Goal: Download file/media

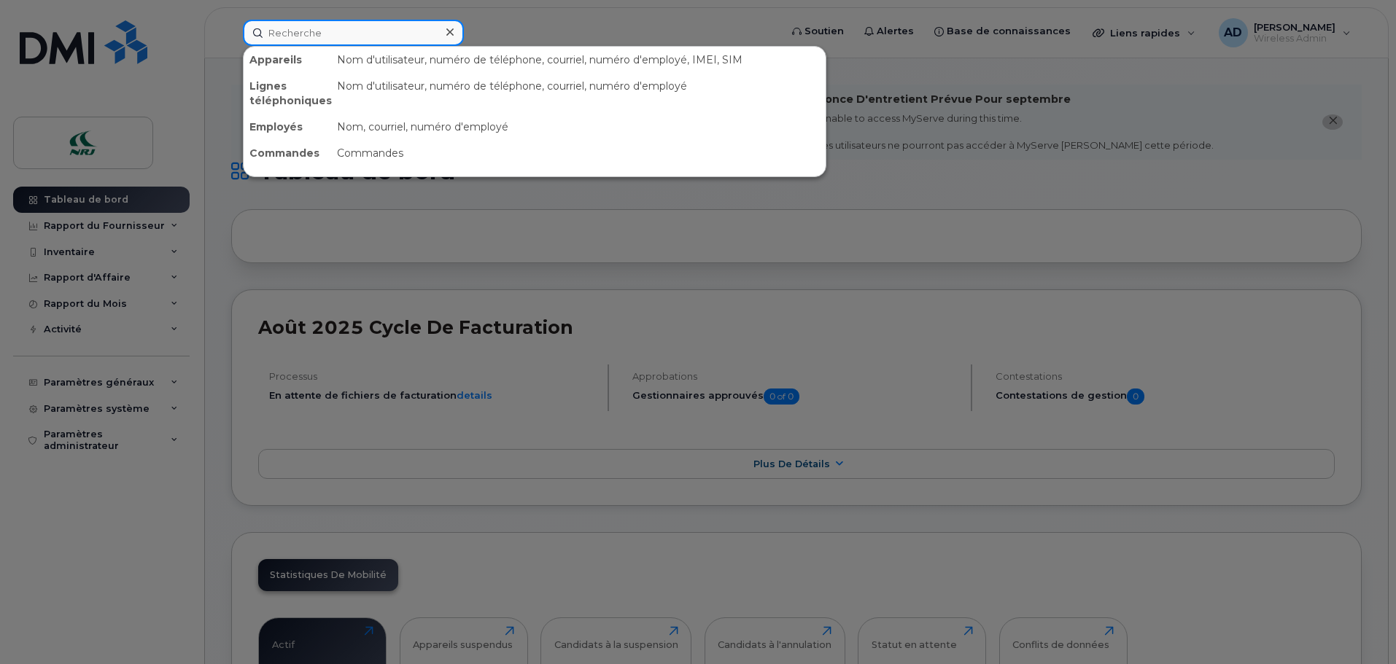
click at [354, 34] on input at bounding box center [353, 33] width 221 height 26
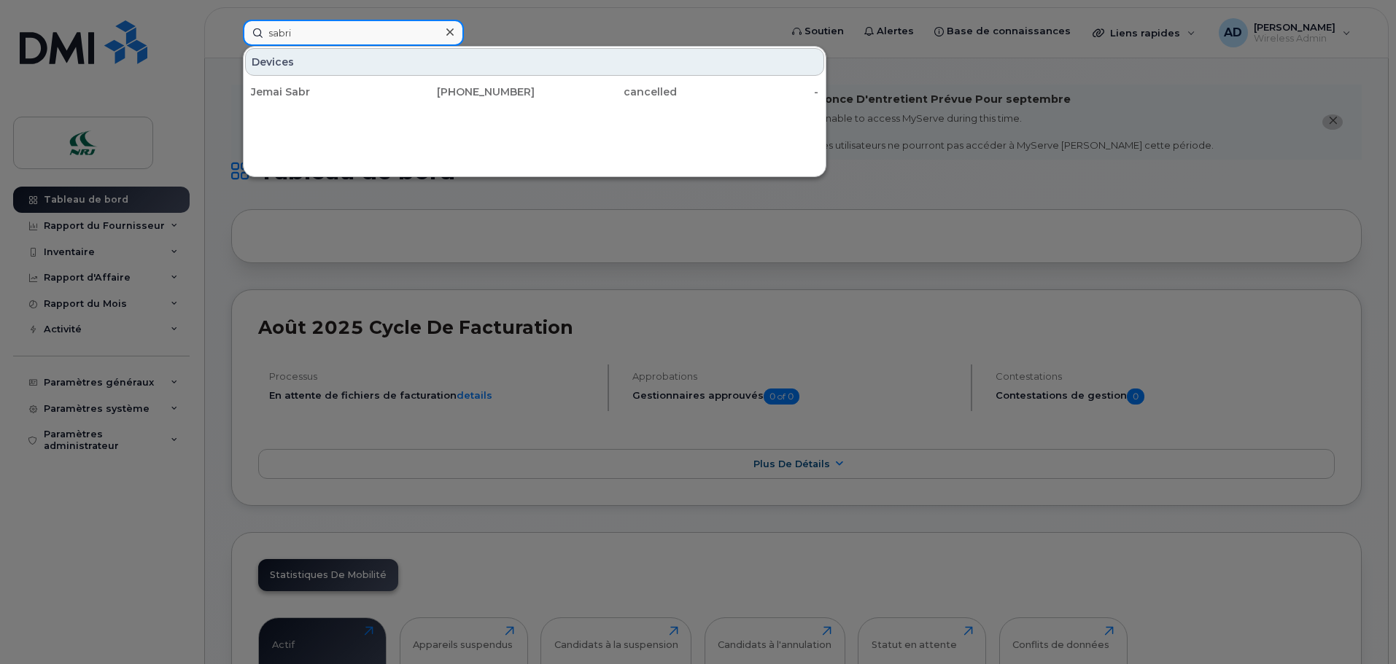
type input "sabri"
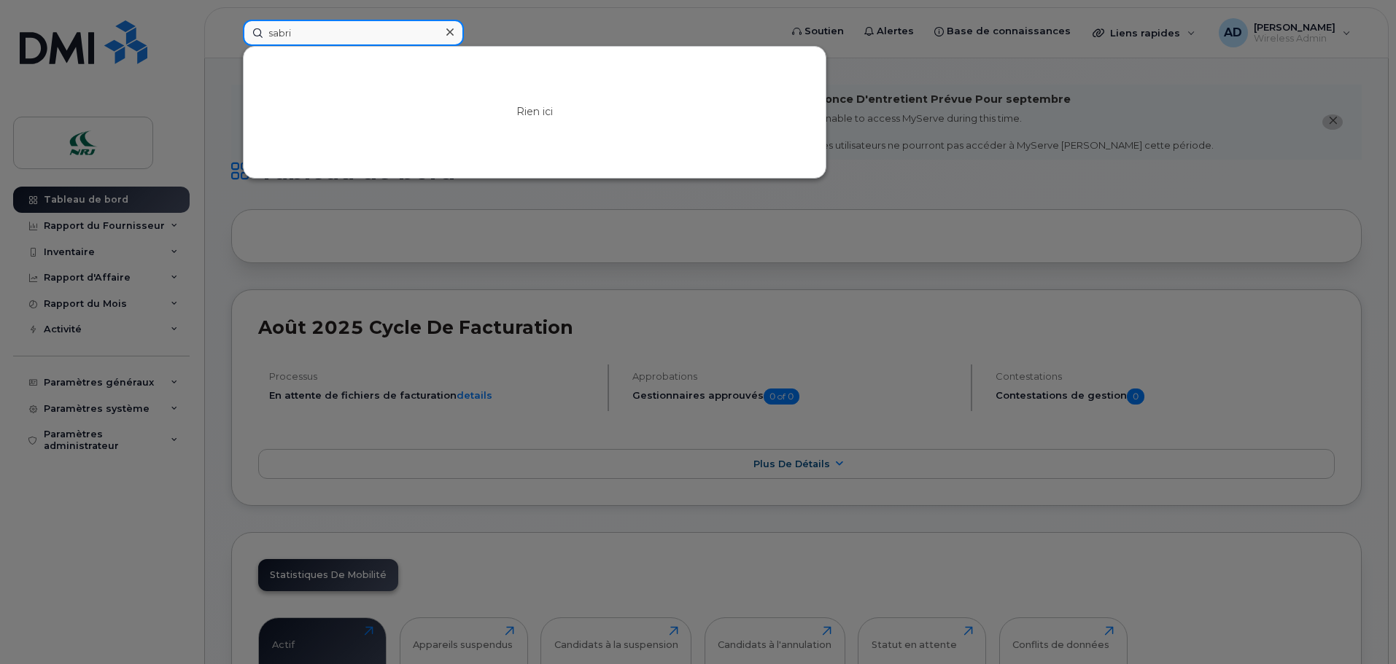
click at [336, 29] on input "sabri" at bounding box center [353, 33] width 221 height 26
click at [87, 526] on div at bounding box center [698, 332] width 1396 height 664
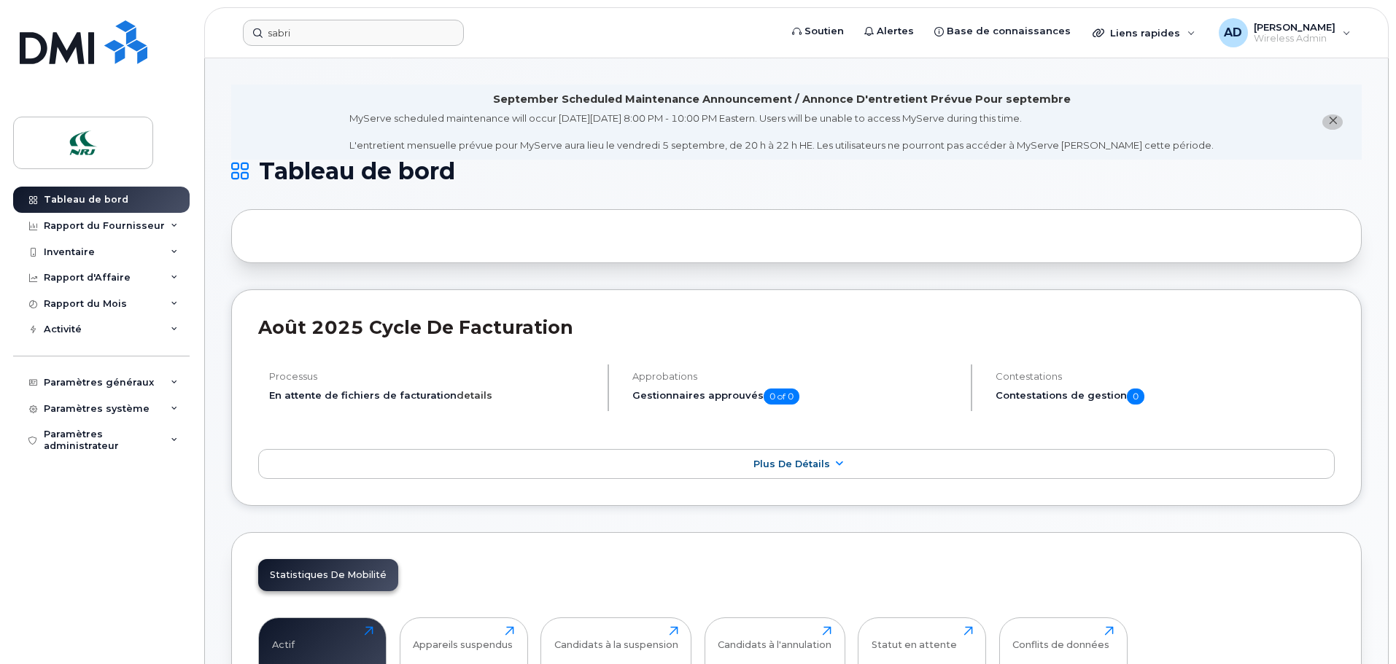
click at [464, 397] on link "details" at bounding box center [475, 395] width 36 height 12
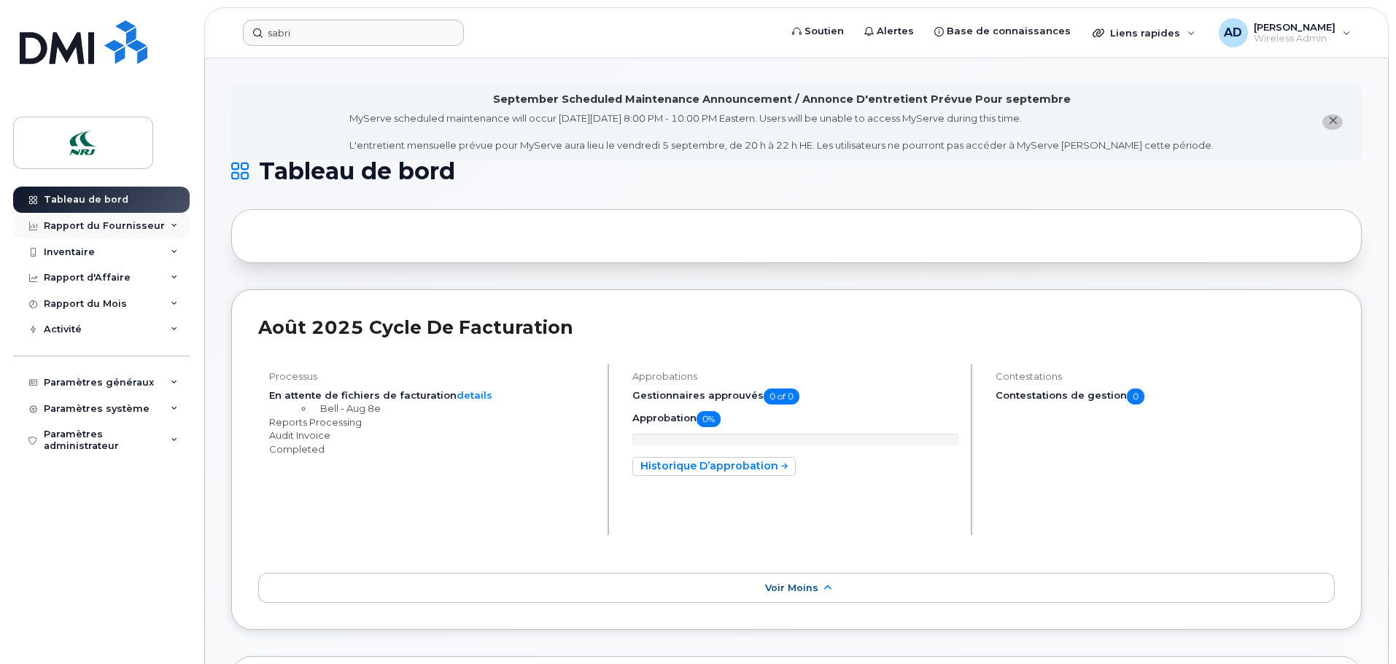
click at [84, 229] on div "Rapport du Fournisseur" at bounding box center [104, 226] width 121 height 12
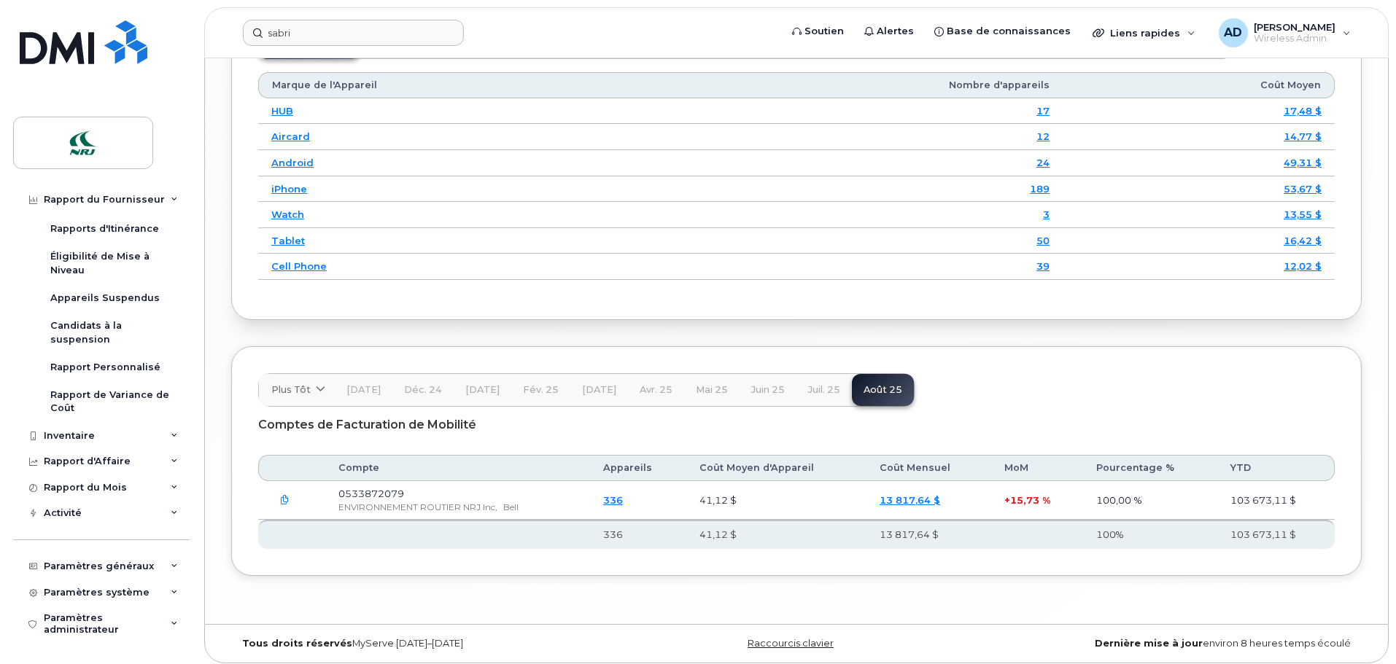
scroll to position [2100, 0]
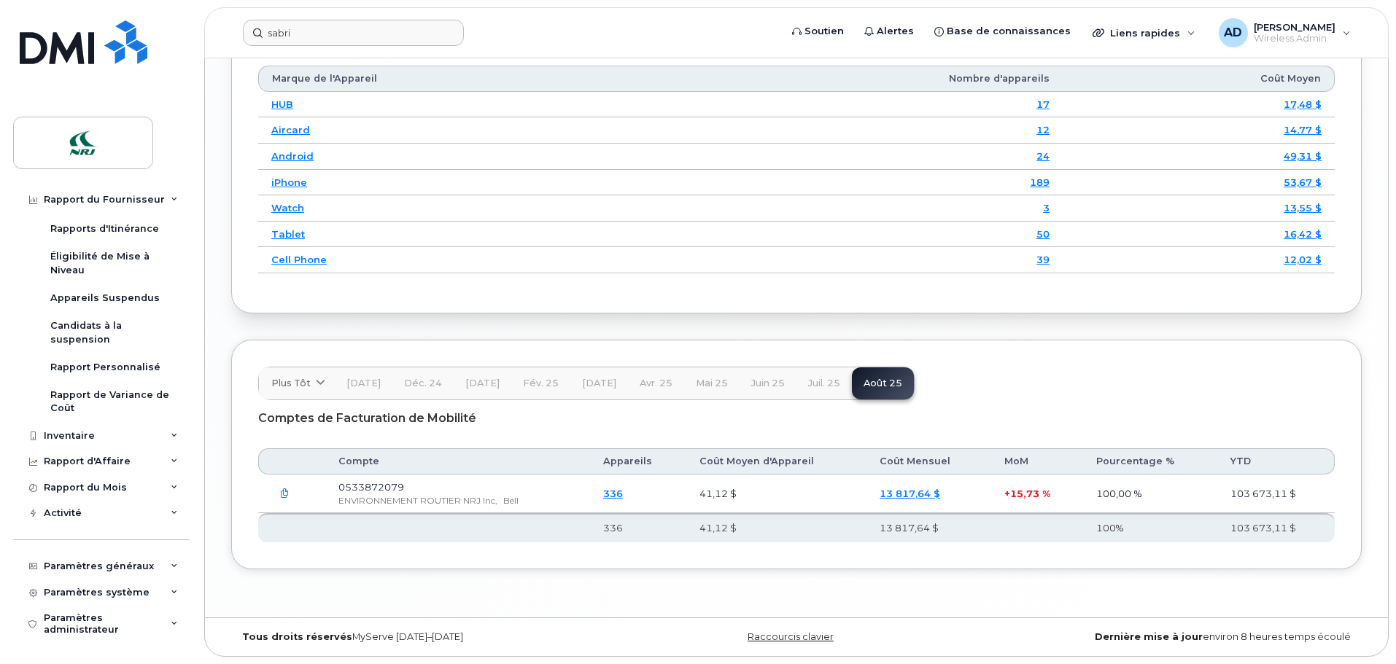
click at [623, 493] on link "336" at bounding box center [613, 494] width 20 height 12
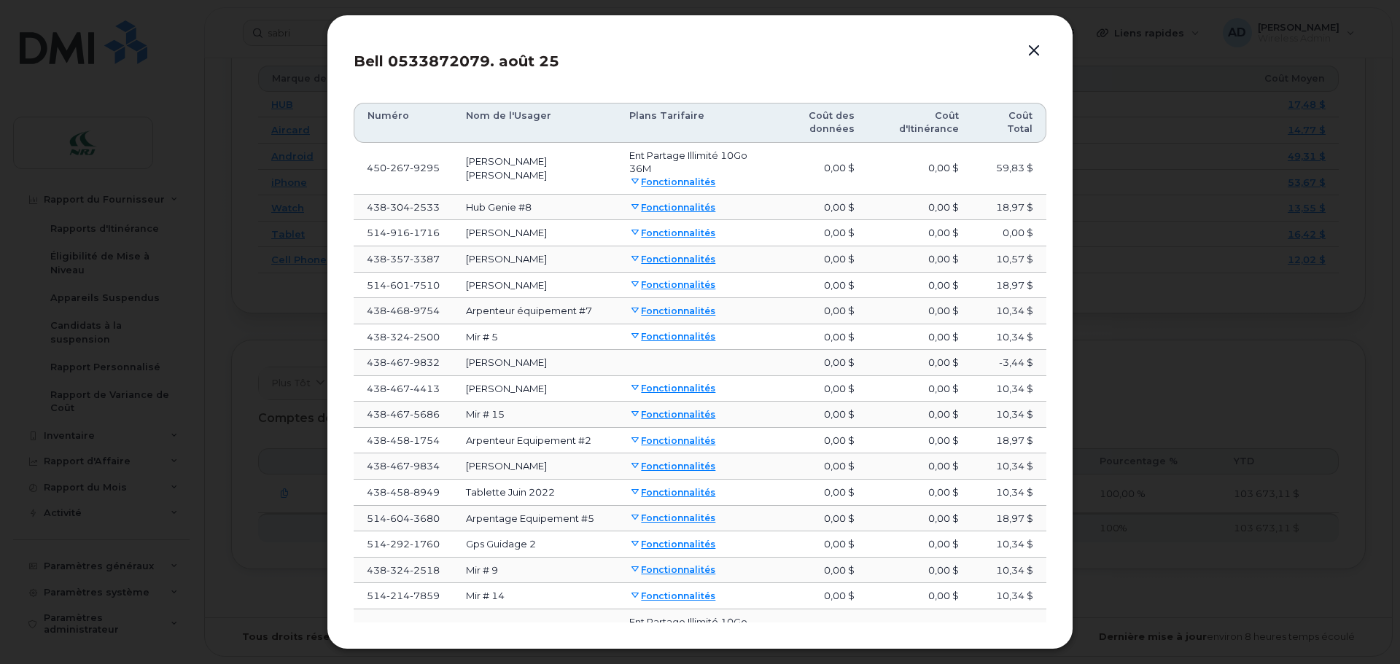
click at [1036, 48] on button "button" at bounding box center [1034, 51] width 22 height 20
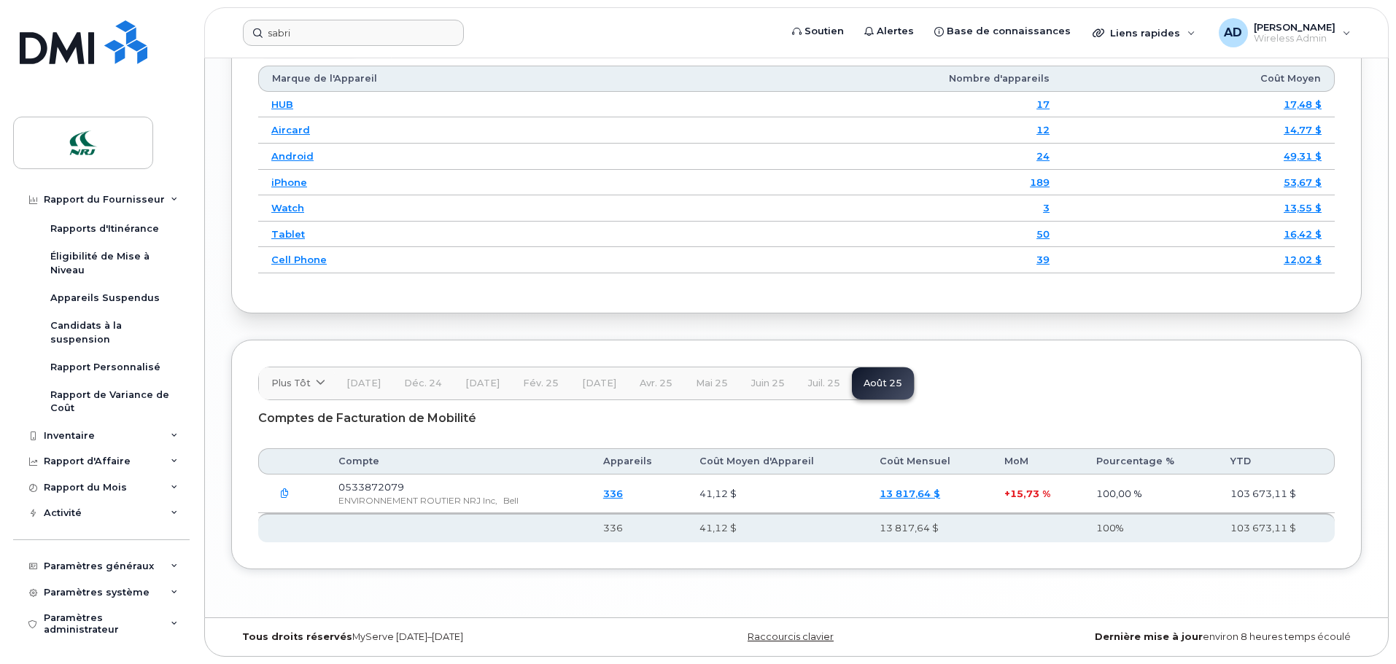
click at [290, 493] on button "button" at bounding box center [284, 494] width 26 height 26
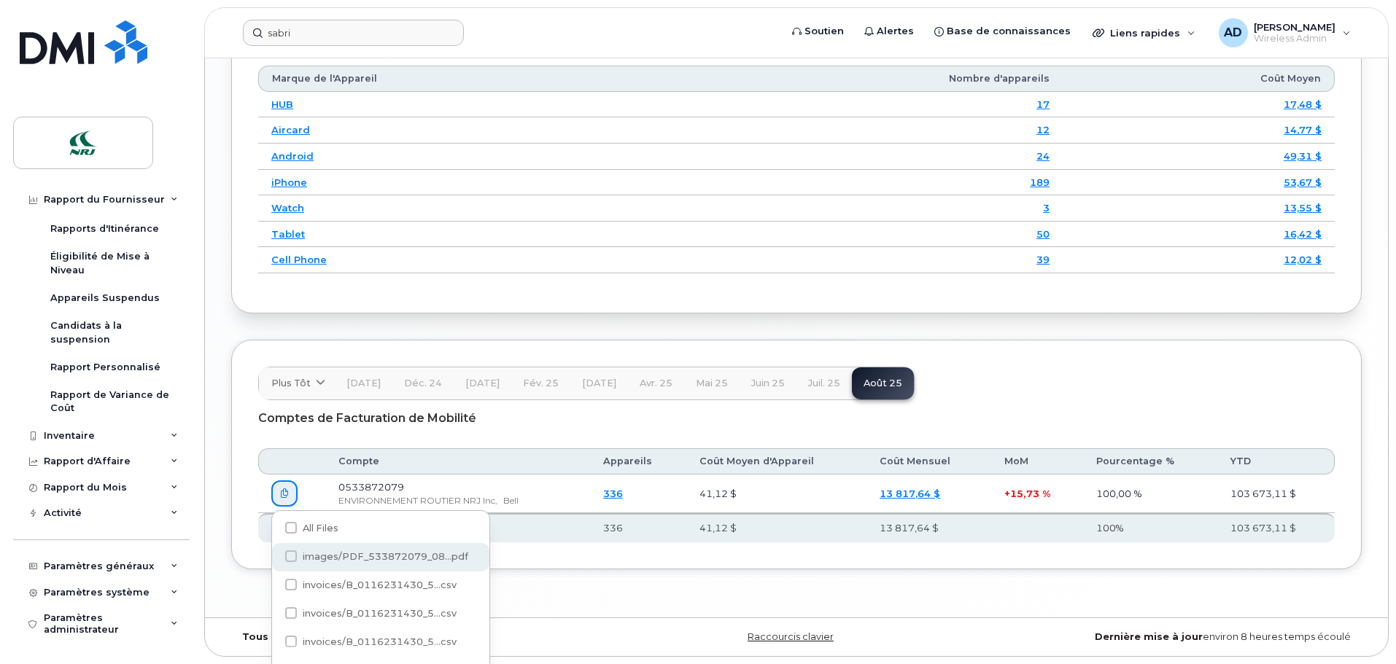
click at [290, 557] on span at bounding box center [291, 557] width 12 height 12
click at [275, 557] on input "images/PDF_533872079_08...pdf" at bounding box center [271, 557] width 7 height 7
checkbox input "true"
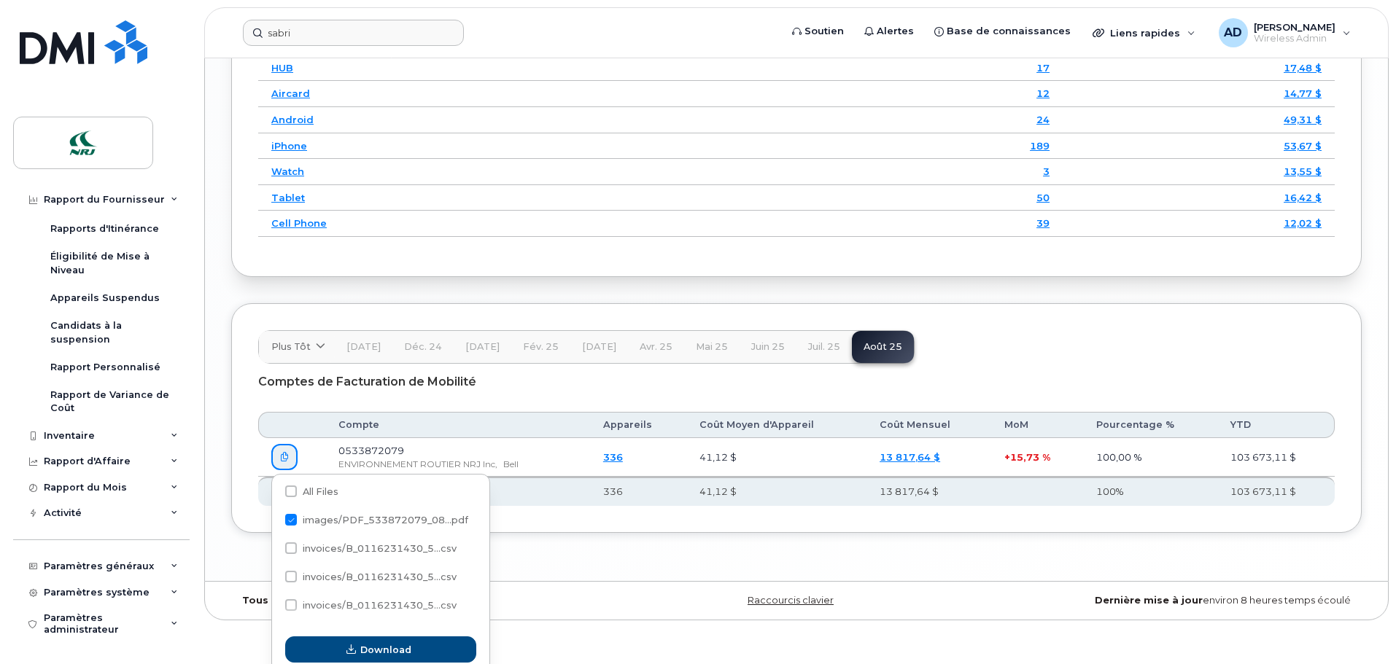
scroll to position [2144, 0]
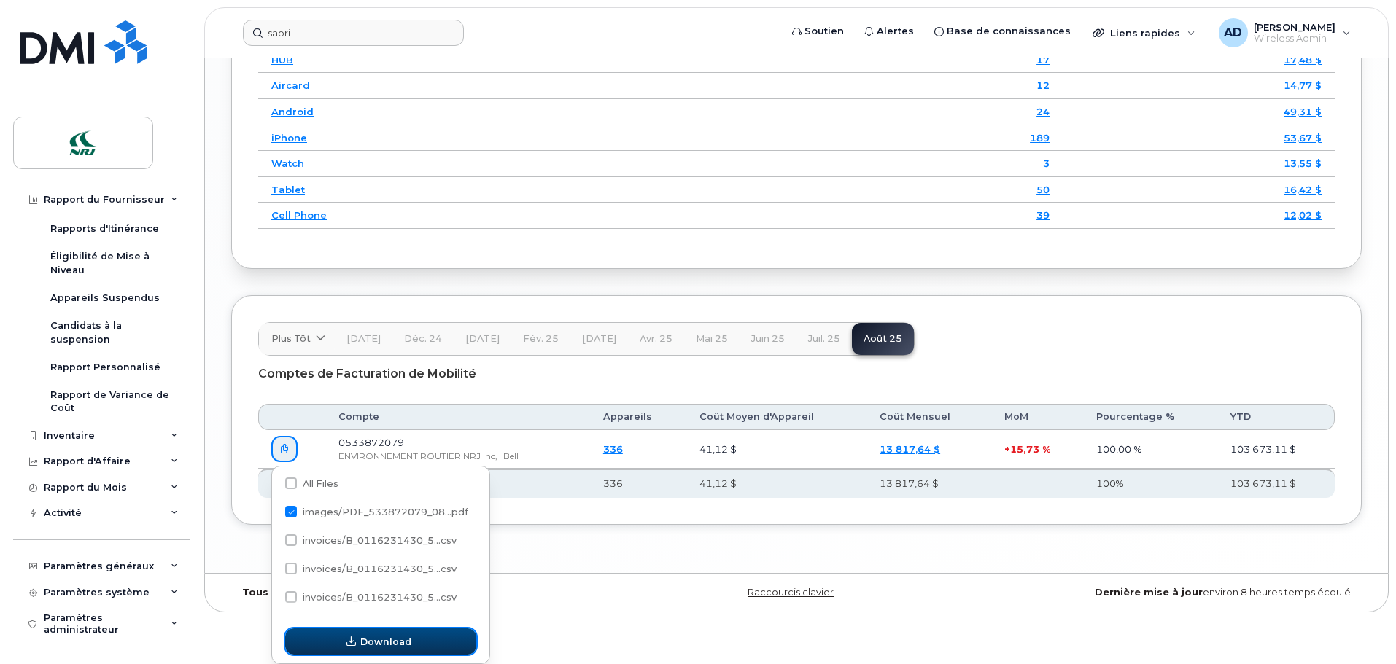
click at [392, 644] on span "Download" at bounding box center [385, 642] width 51 height 14
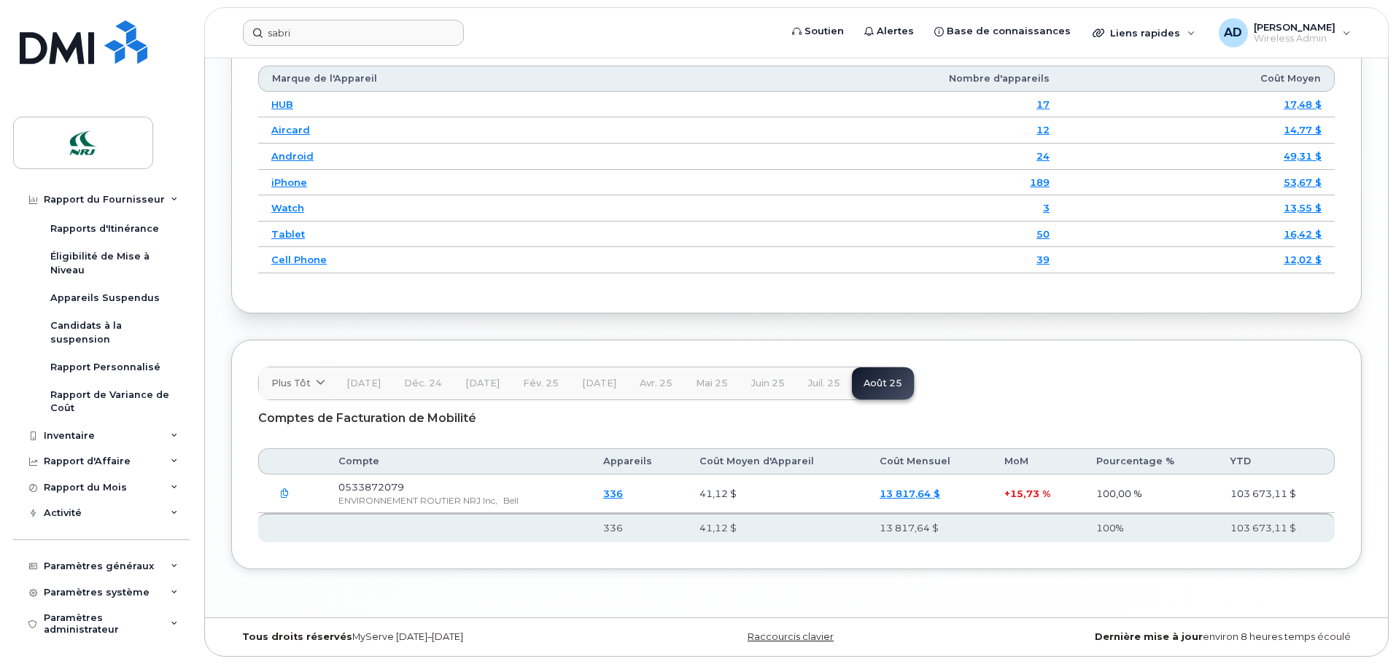
scroll to position [2100, 0]
click at [282, 494] on icon "button" at bounding box center [284, 493] width 9 height 9
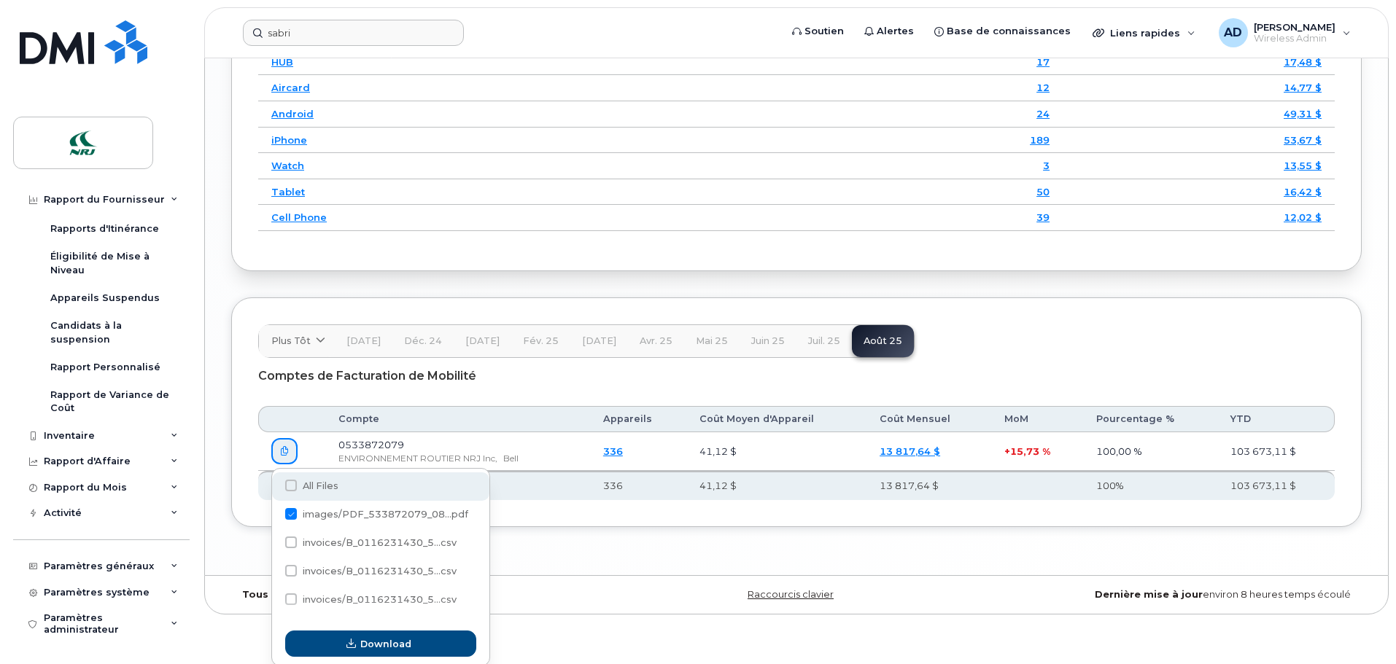
scroll to position [2144, 0]
click at [290, 484] on span at bounding box center [291, 484] width 12 height 12
click at [275, 484] on input "All Files" at bounding box center [271, 484] width 7 height 7
checkbox input "true"
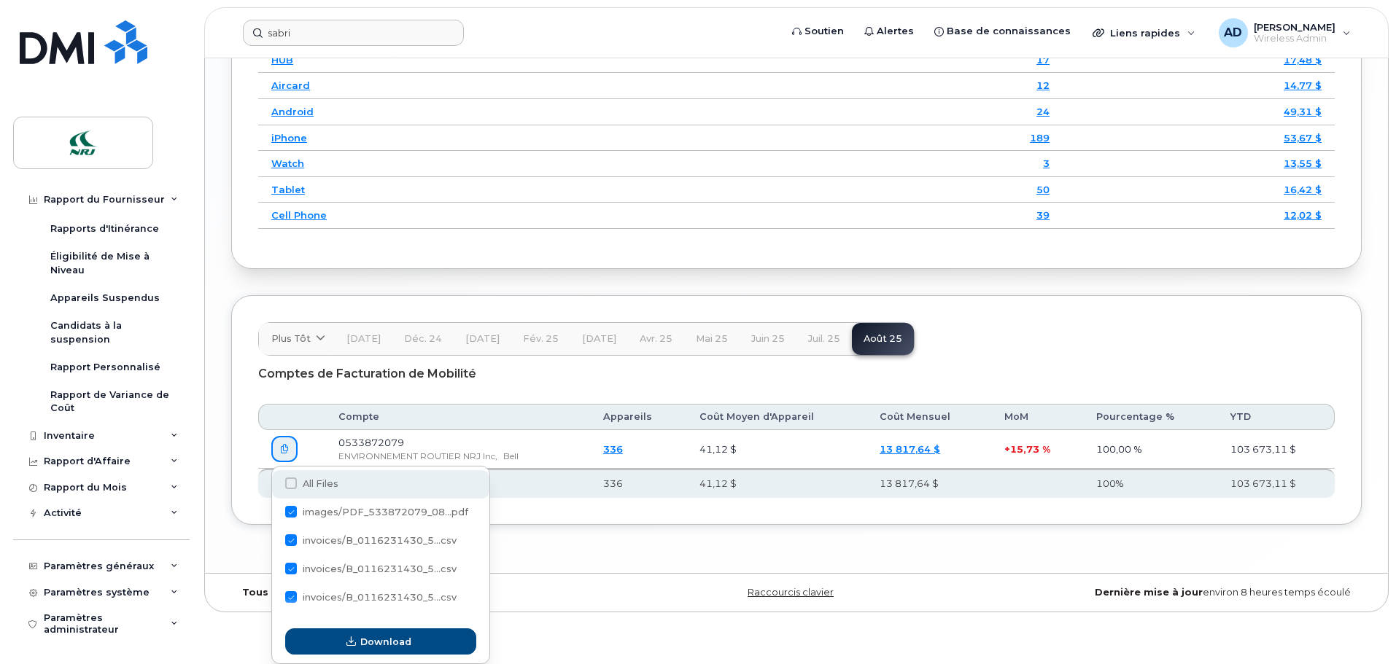
checkbox input "true"
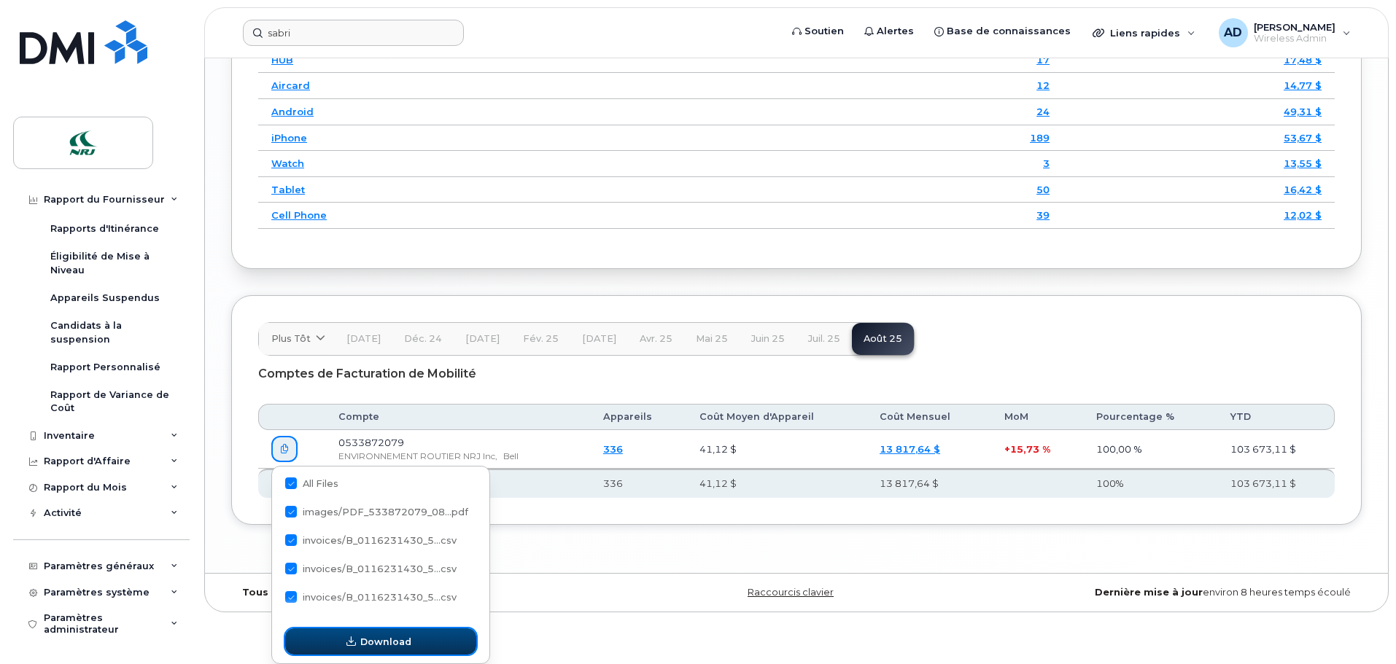
click at [363, 638] on span "Download" at bounding box center [385, 642] width 51 height 14
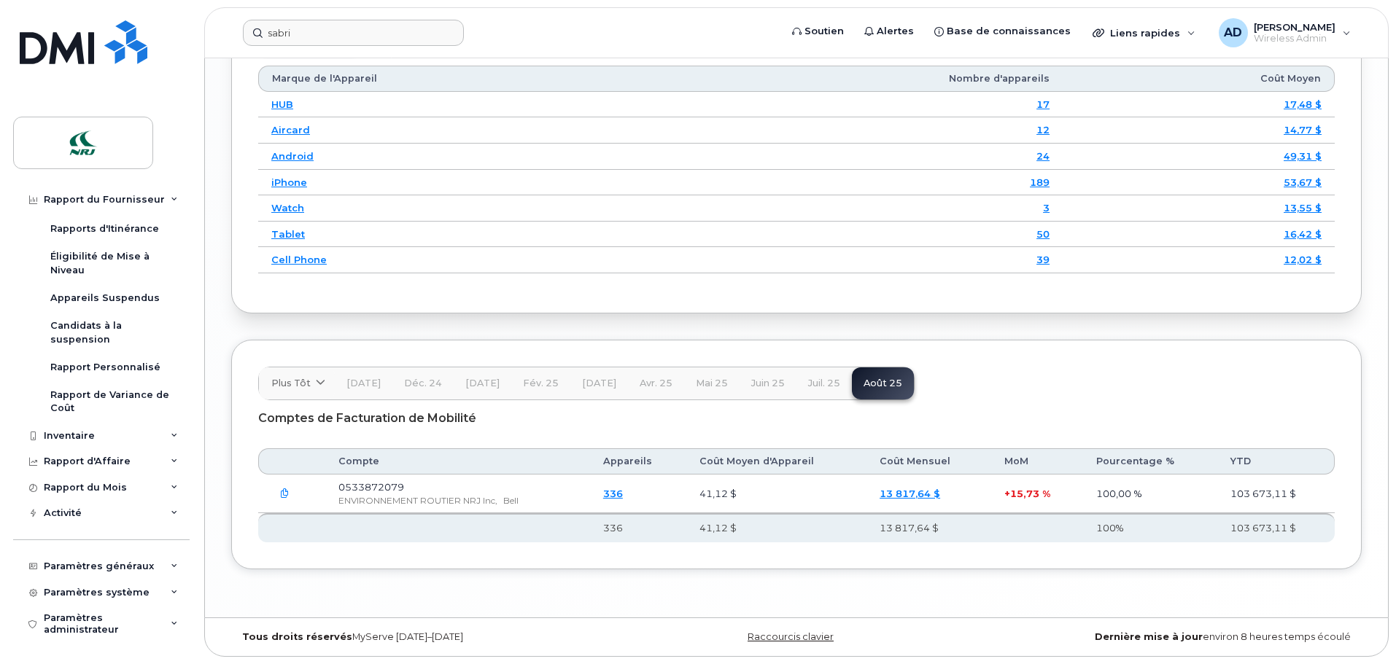
scroll to position [2100, 0]
click at [284, 492] on icon "button" at bounding box center [284, 493] width 9 height 9
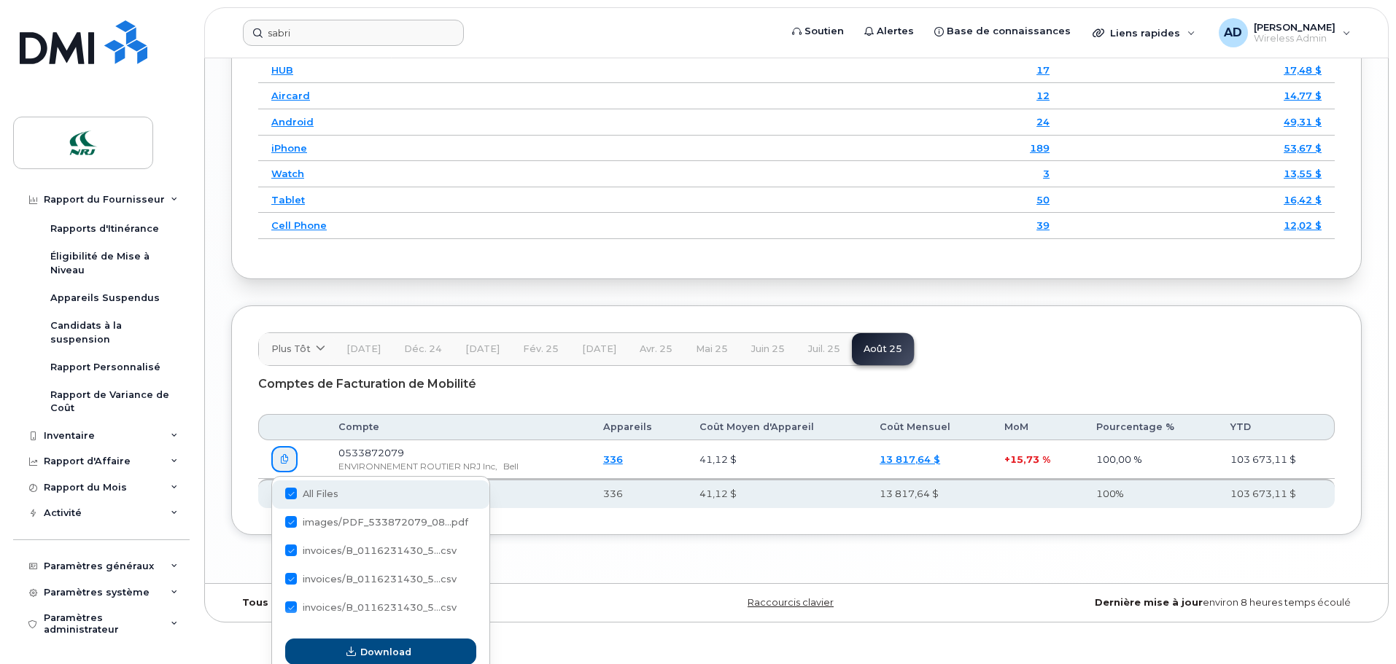
scroll to position [2144, 0]
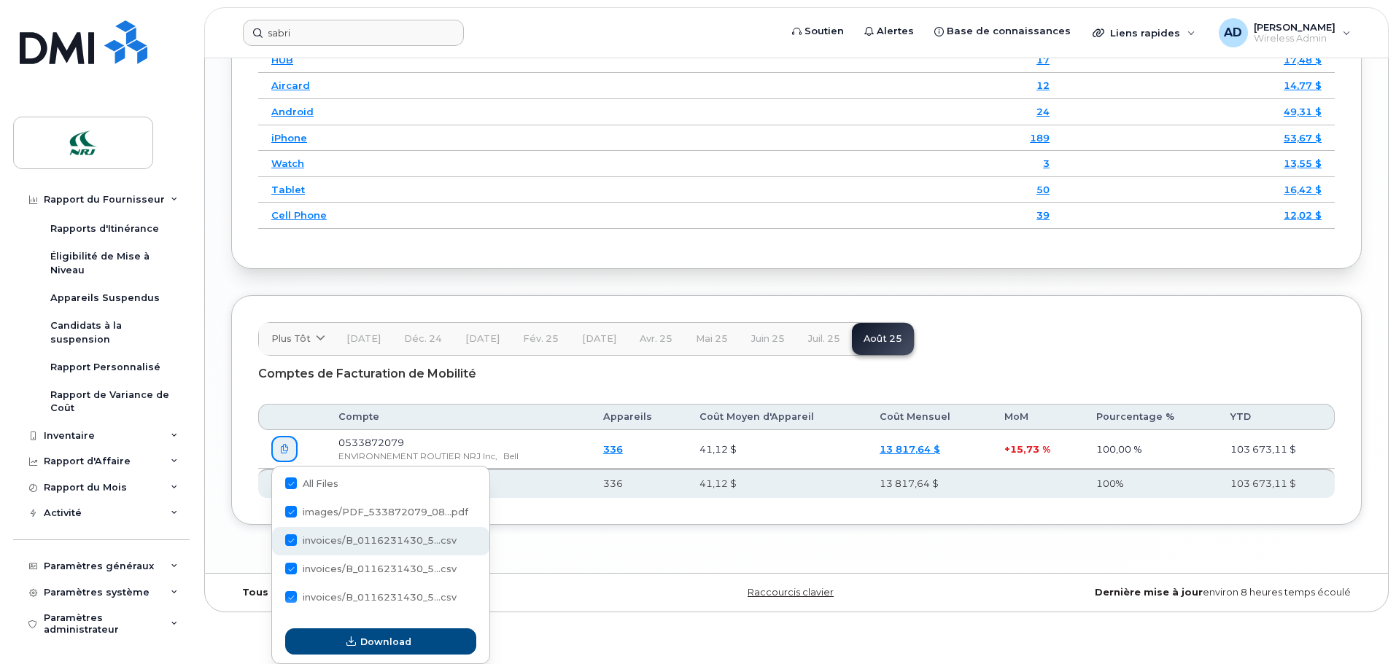
click at [362, 540] on span "invoices/B_0116231430_5...csv" at bounding box center [380, 540] width 154 height 11
click at [275, 540] on input "invoices/B_0116231430_5...csv" at bounding box center [271, 540] width 7 height 7
checkbox input "true"
checkbox input "false"
click at [354, 540] on span "invoices/B_0116231430_5...csv" at bounding box center [380, 540] width 154 height 11
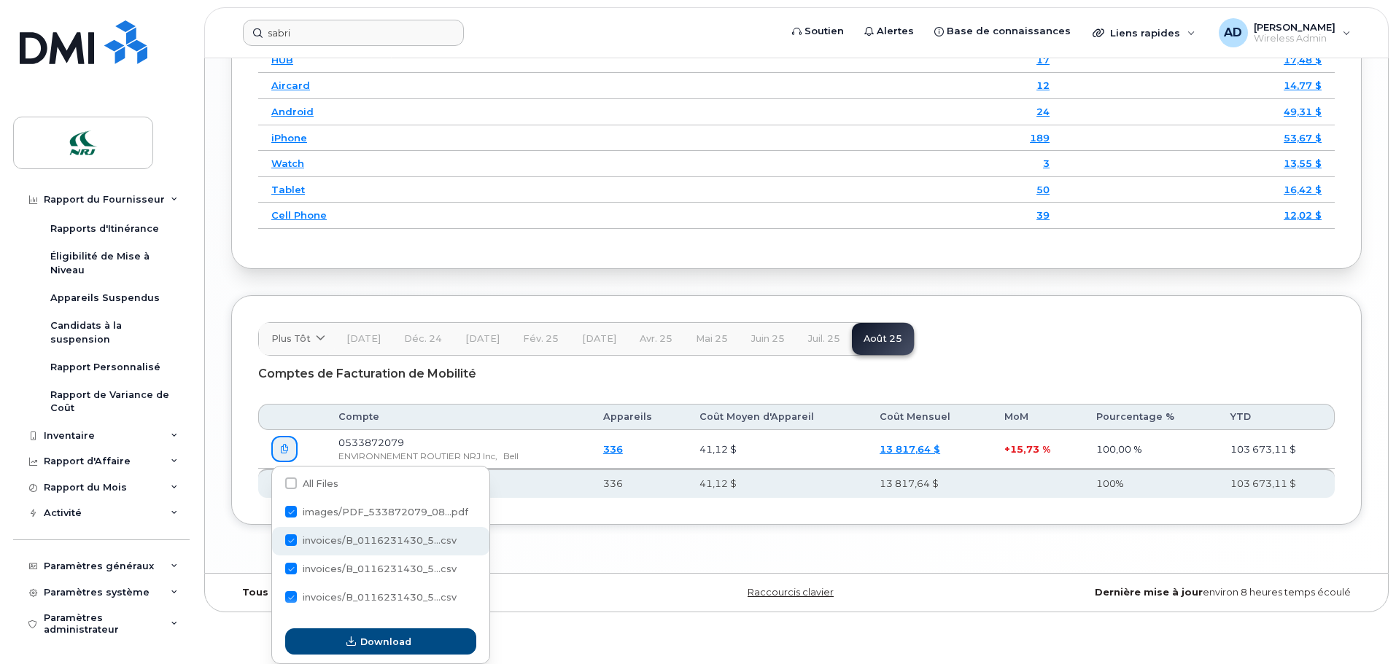
click at [275, 540] on input "invoices/B_0116231430_5...csv" at bounding box center [271, 540] width 7 height 7
checkbox input "false"
checkbox input "true"
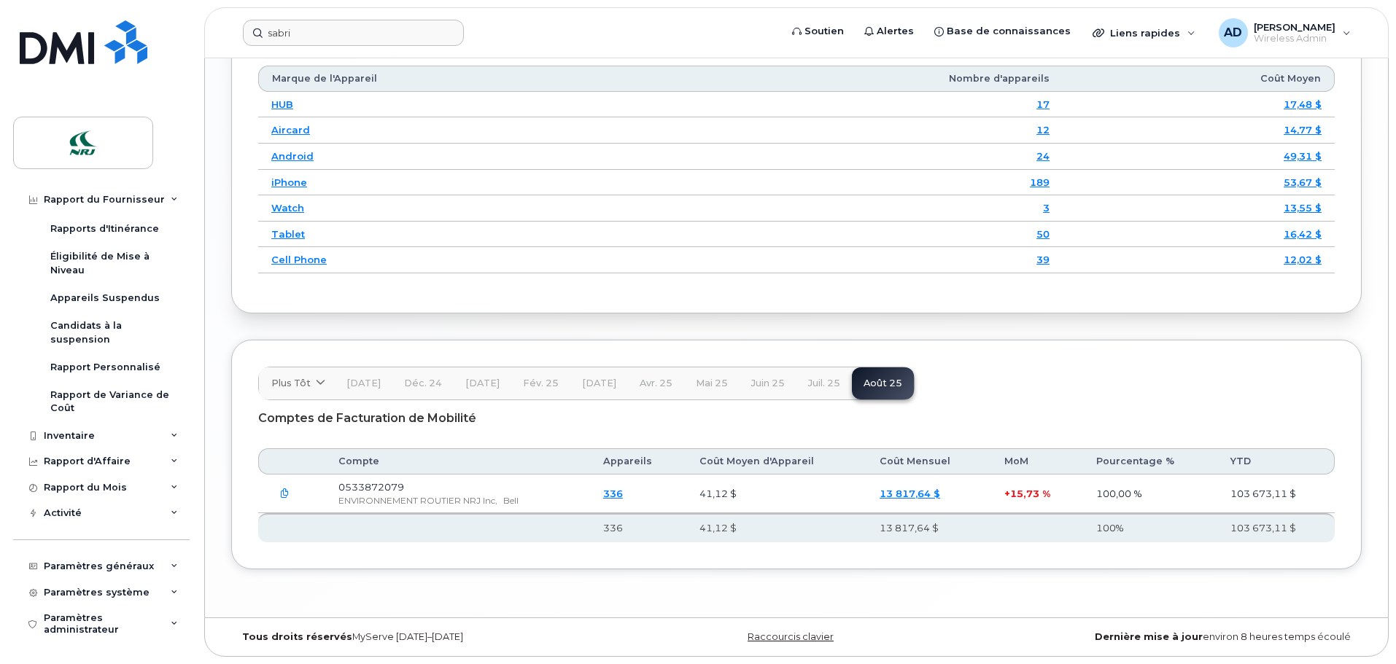
scroll to position [2100, 0]
